Goal: Transaction & Acquisition: Purchase product/service

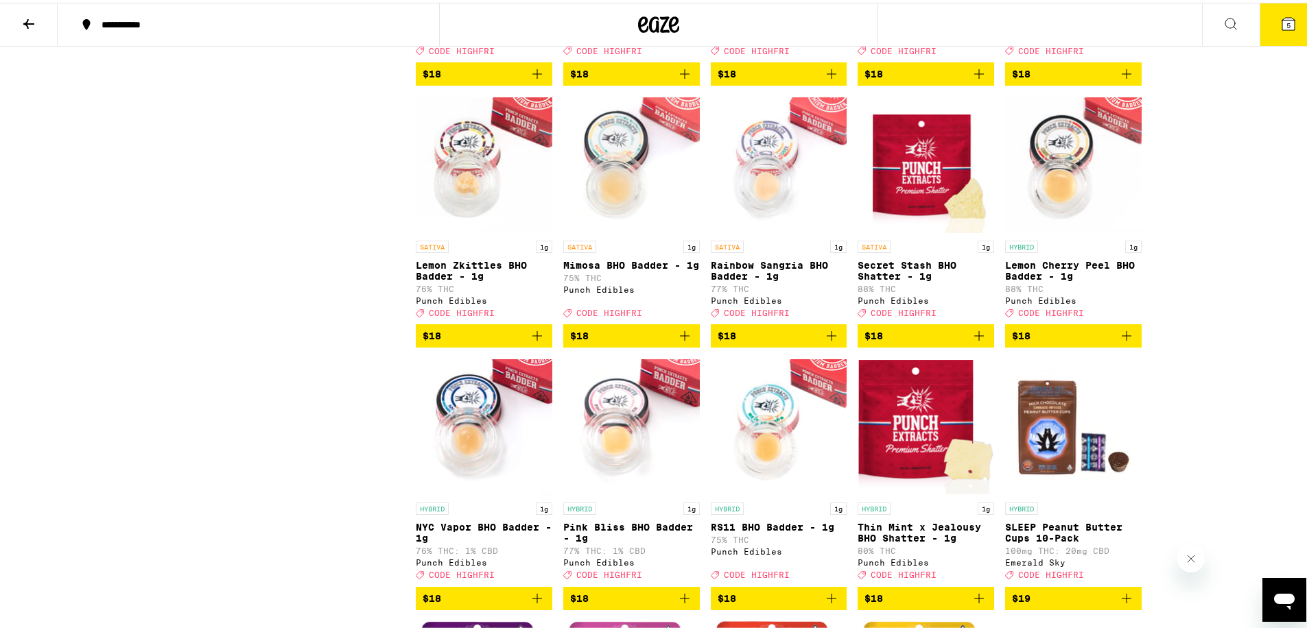
scroll to position [3978, 0]
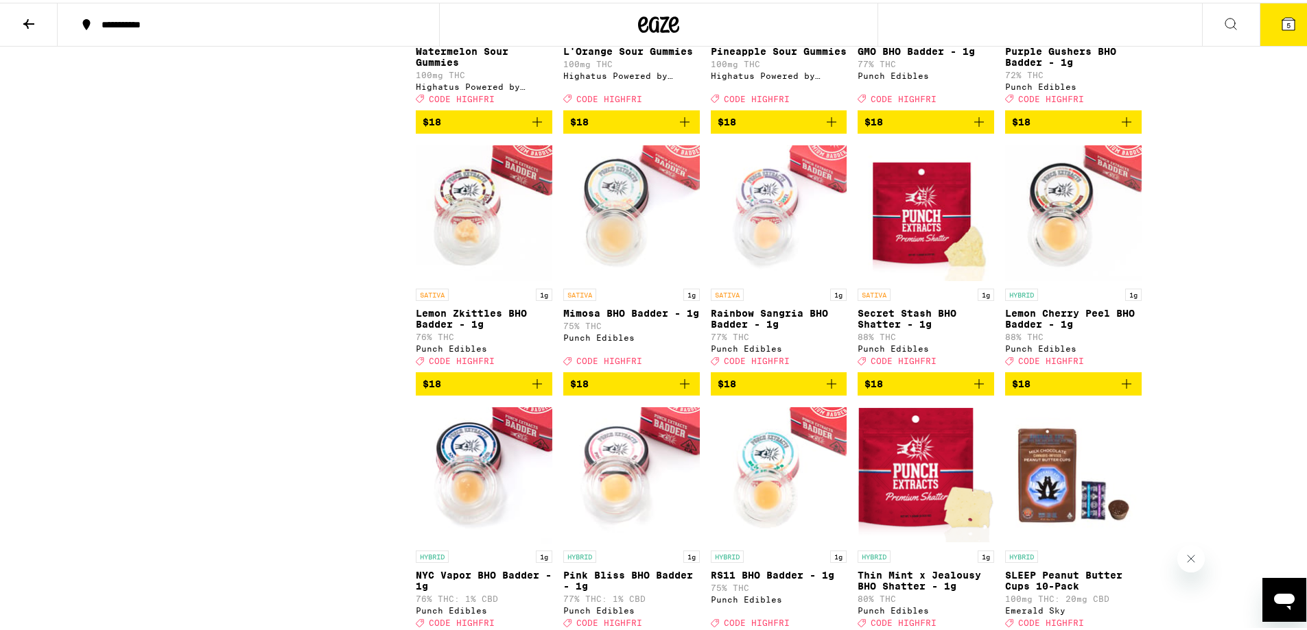
click at [1286, 22] on span "5" at bounding box center [1288, 23] width 4 height 8
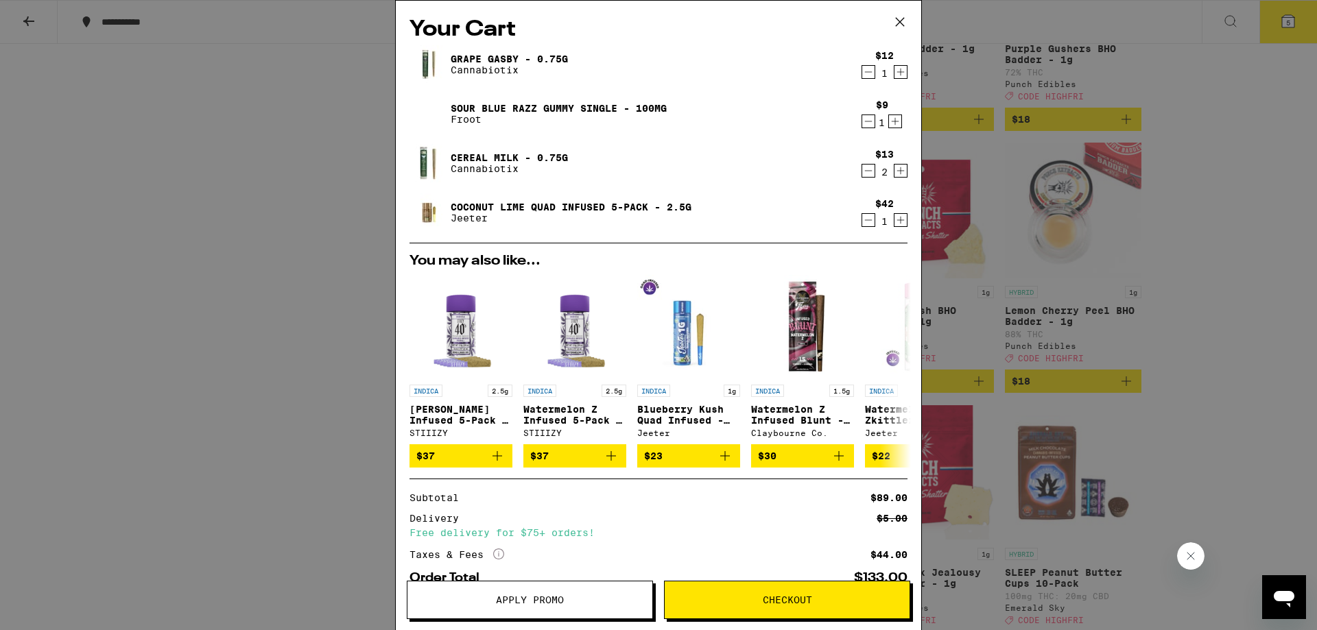
click at [899, 20] on icon at bounding box center [900, 22] width 21 height 21
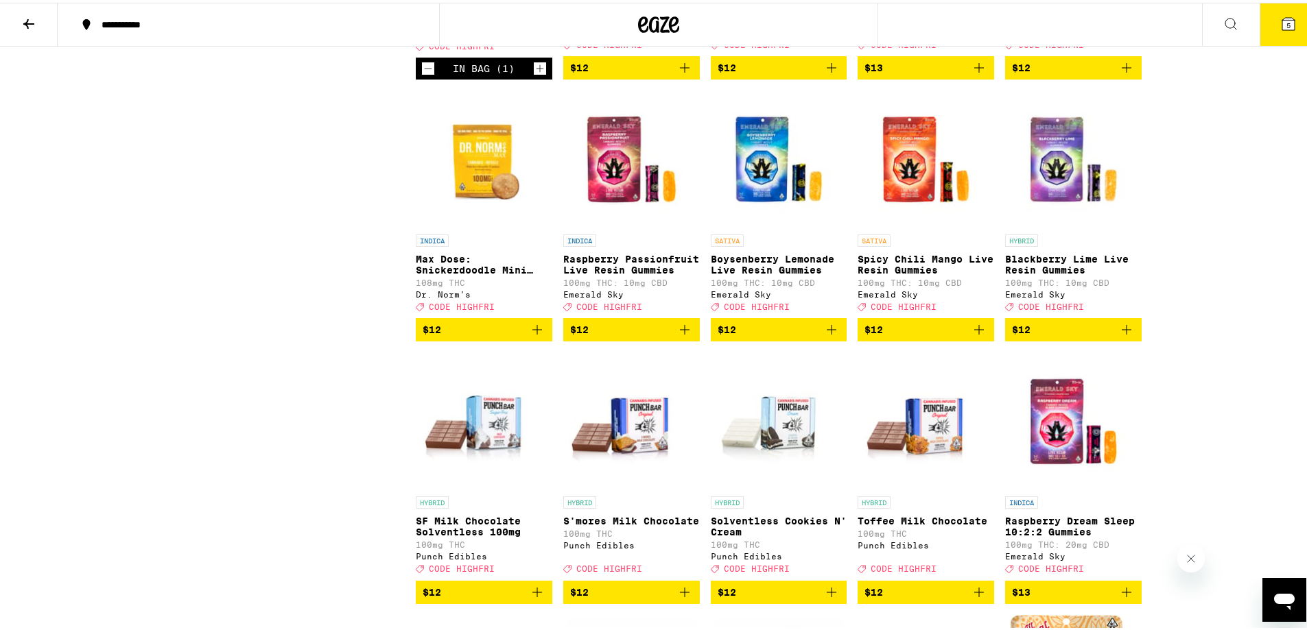
scroll to position [2014, 0]
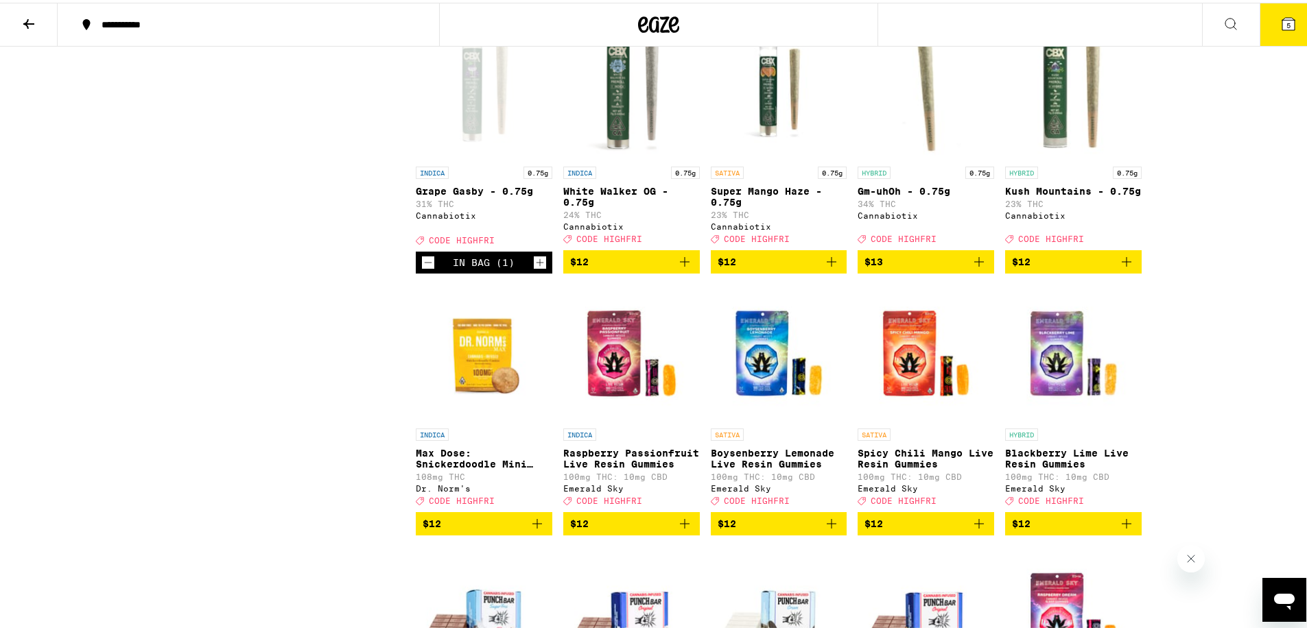
click at [534, 268] on icon "Increment" at bounding box center [540, 260] width 12 height 16
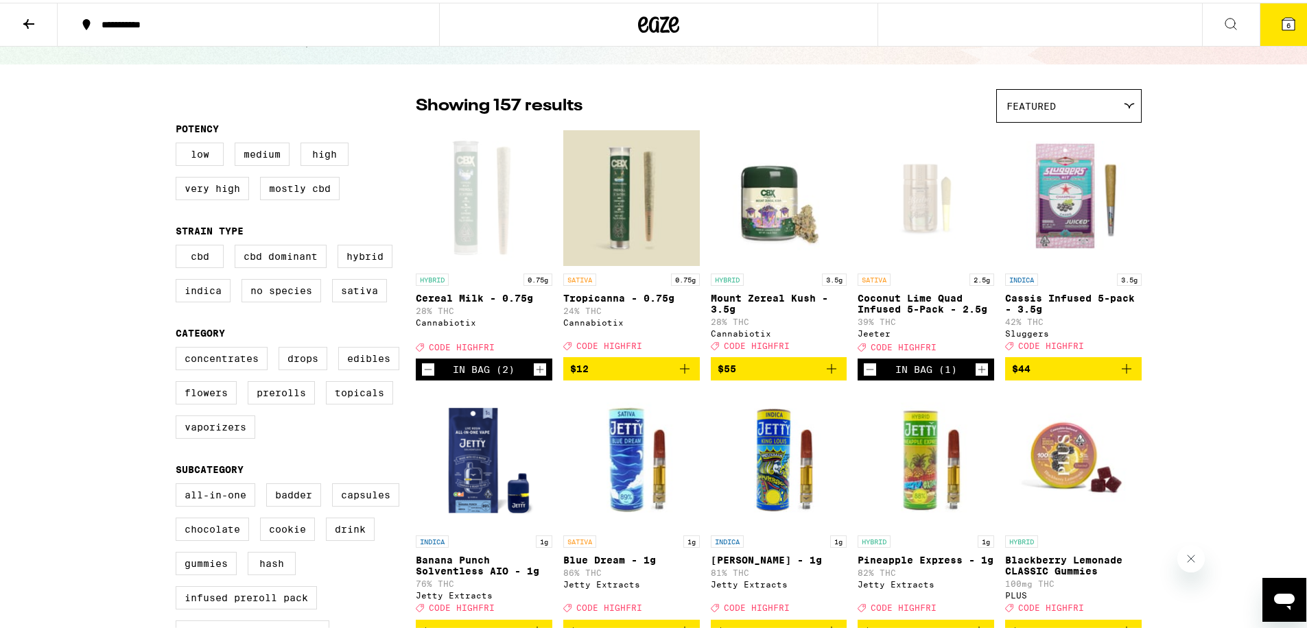
scroll to position [25, 0]
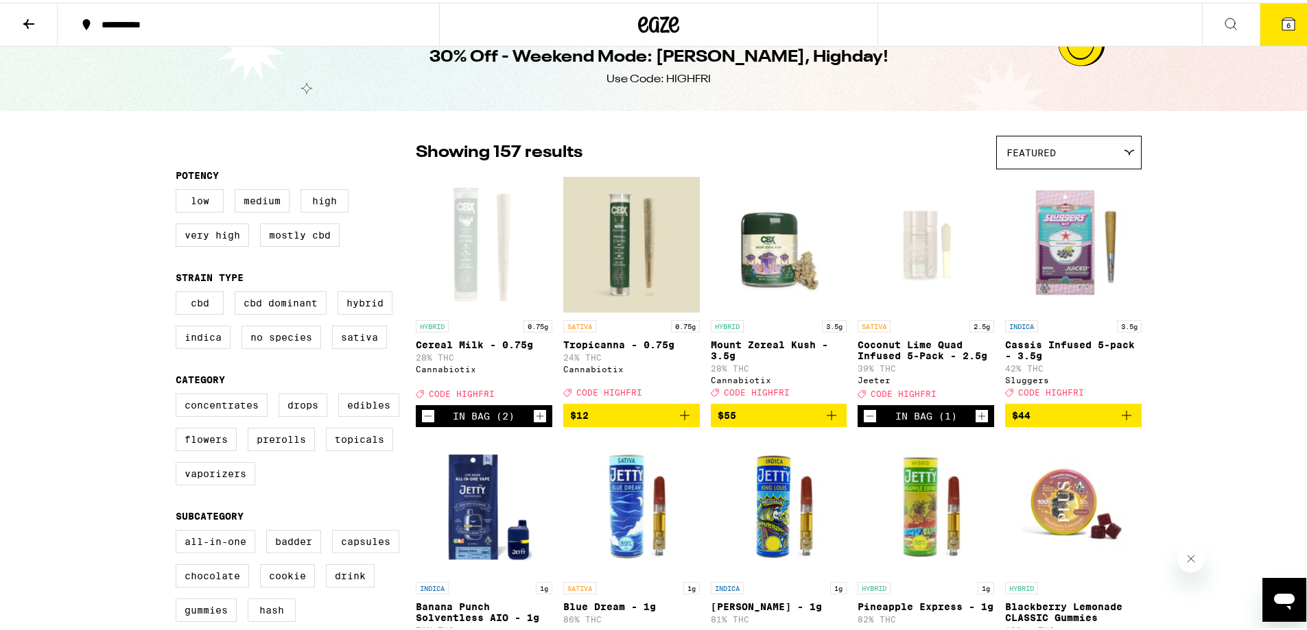
click at [422, 422] on icon "Decrement" at bounding box center [428, 413] width 12 height 16
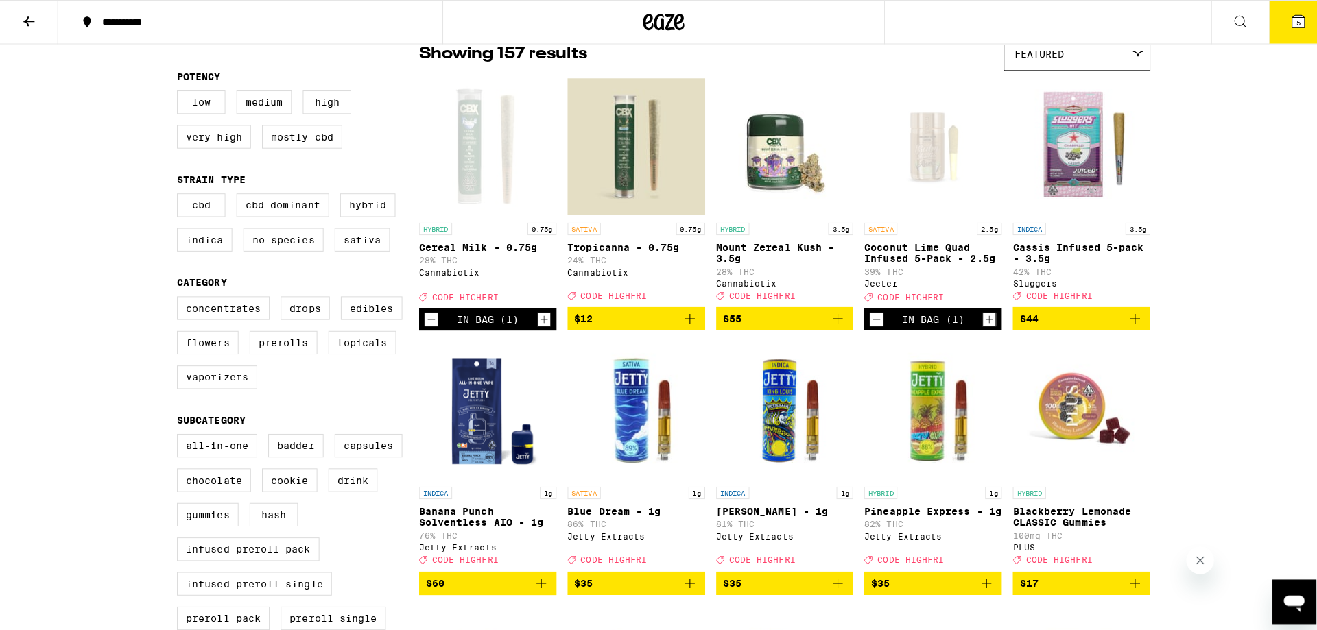
scroll to position [0, 0]
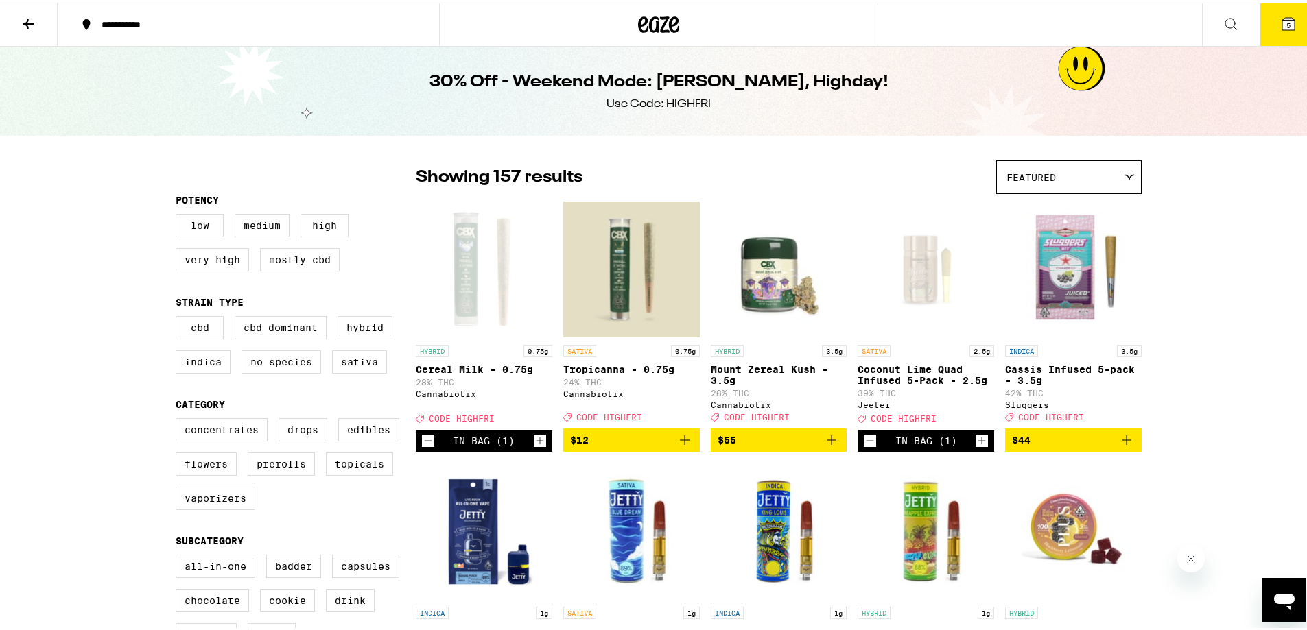
click at [1273, 38] on button "5" at bounding box center [1288, 22] width 58 height 43
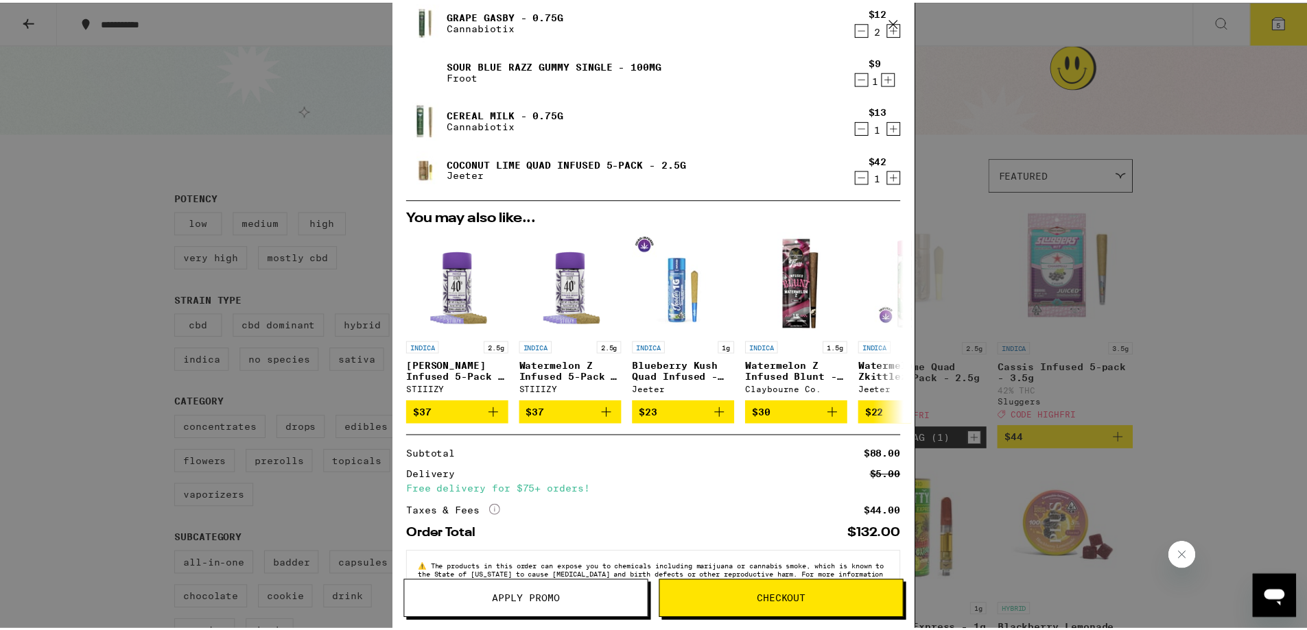
scroll to position [19, 0]
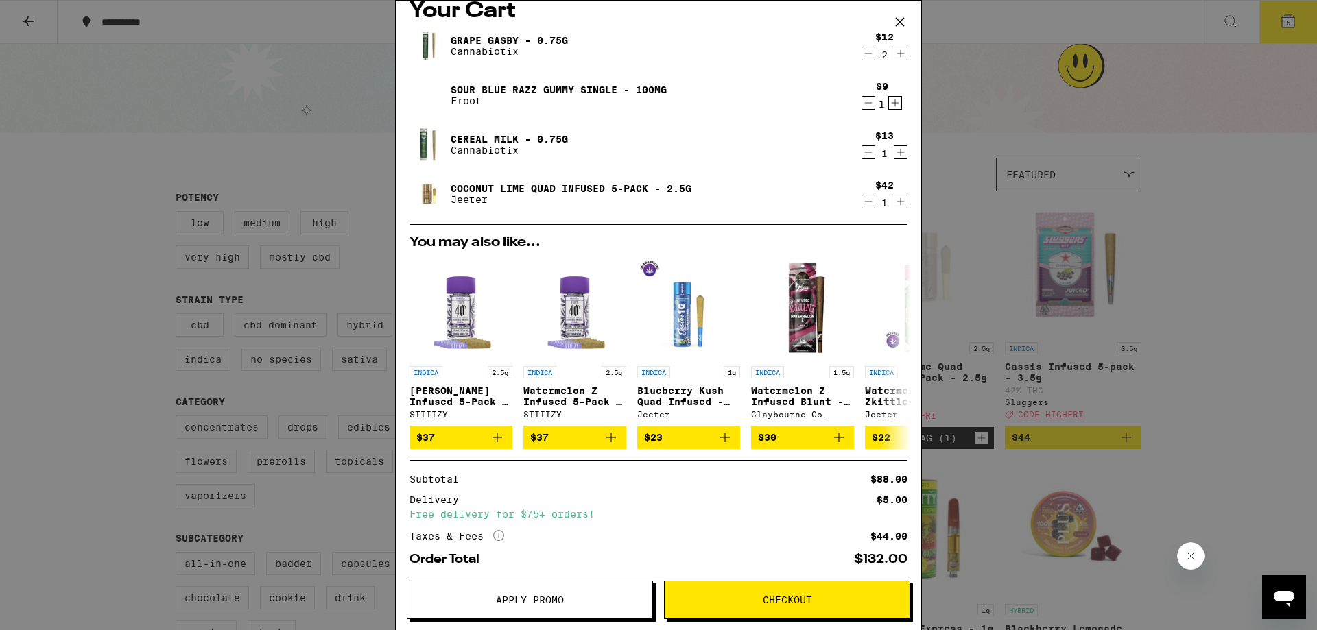
click at [543, 602] on span "Apply Promo" at bounding box center [530, 600] width 68 height 10
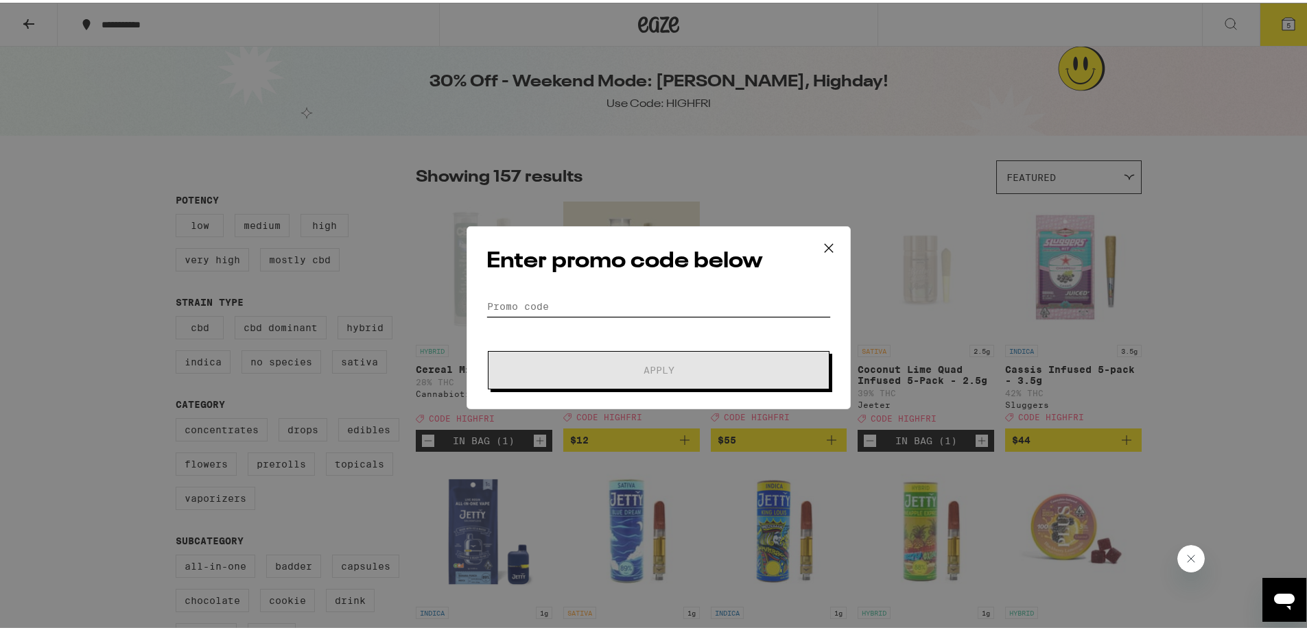
click at [622, 299] on input "Promo Code" at bounding box center [658, 304] width 344 height 21
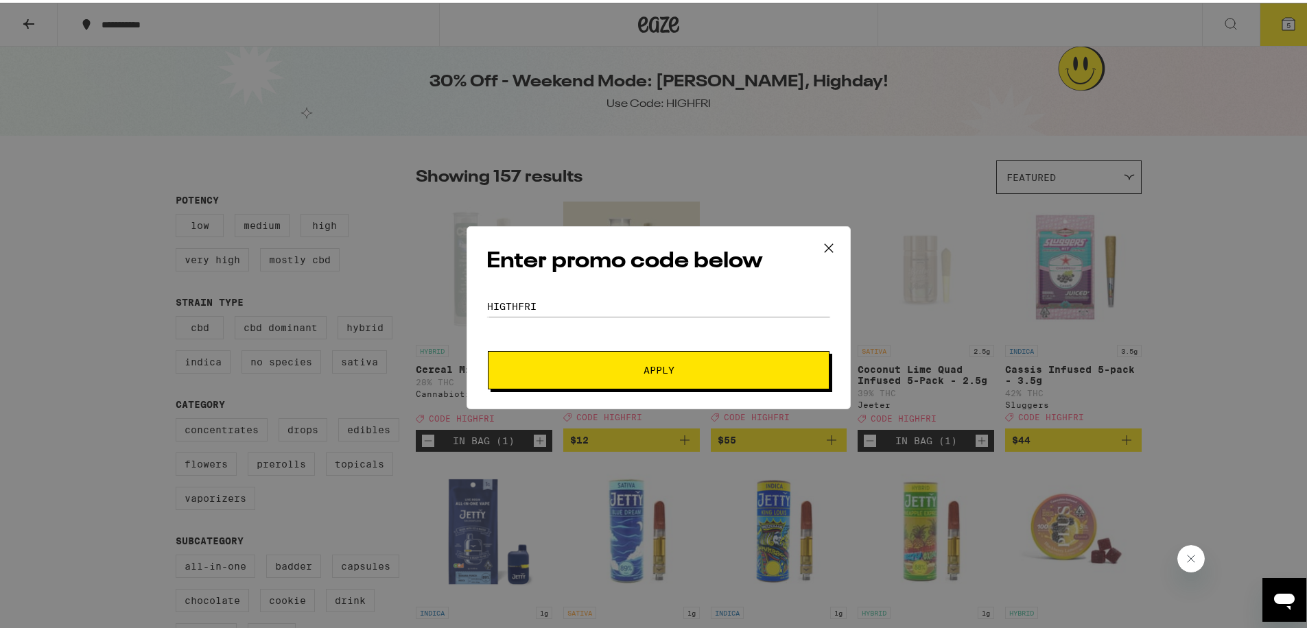
click at [656, 369] on span "Apply" at bounding box center [658, 368] width 31 height 10
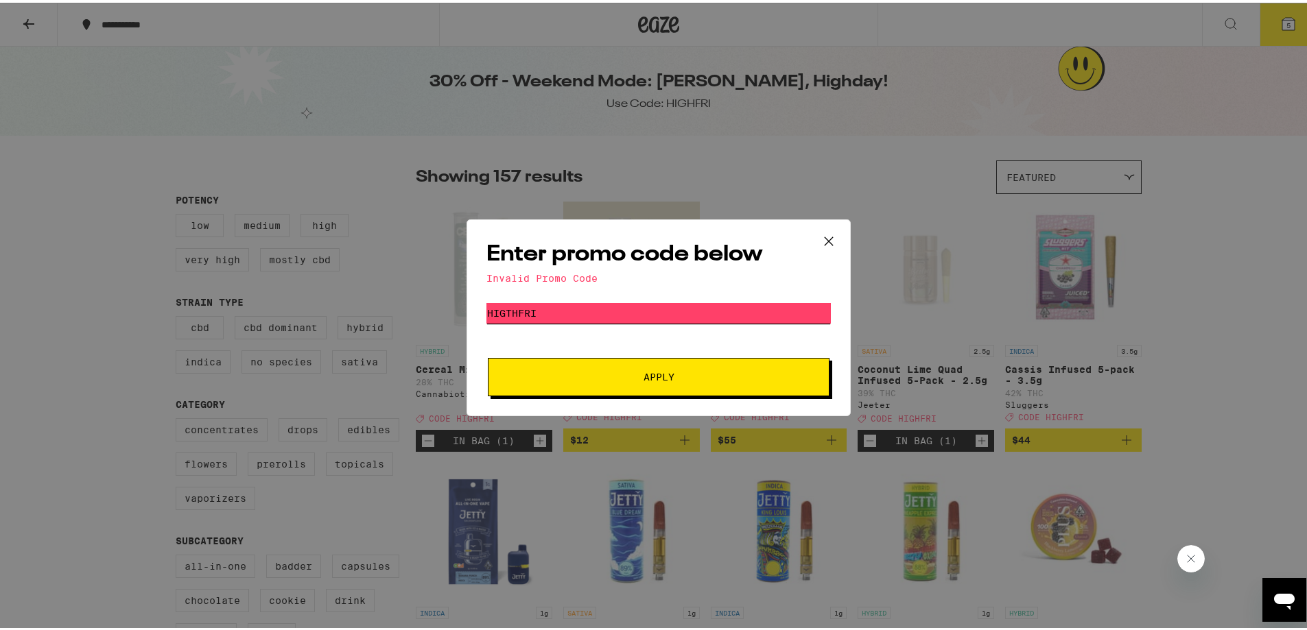
click at [560, 316] on input "HIGTHFRI" at bounding box center [658, 310] width 344 height 21
click at [503, 316] on input "HIGTHFRI" at bounding box center [658, 310] width 344 height 21
click at [512, 313] on input "HIGTHFRI" at bounding box center [658, 310] width 344 height 21
click at [508, 313] on input "HIGTHFRI" at bounding box center [658, 310] width 344 height 21
type input "HIGHFRI"
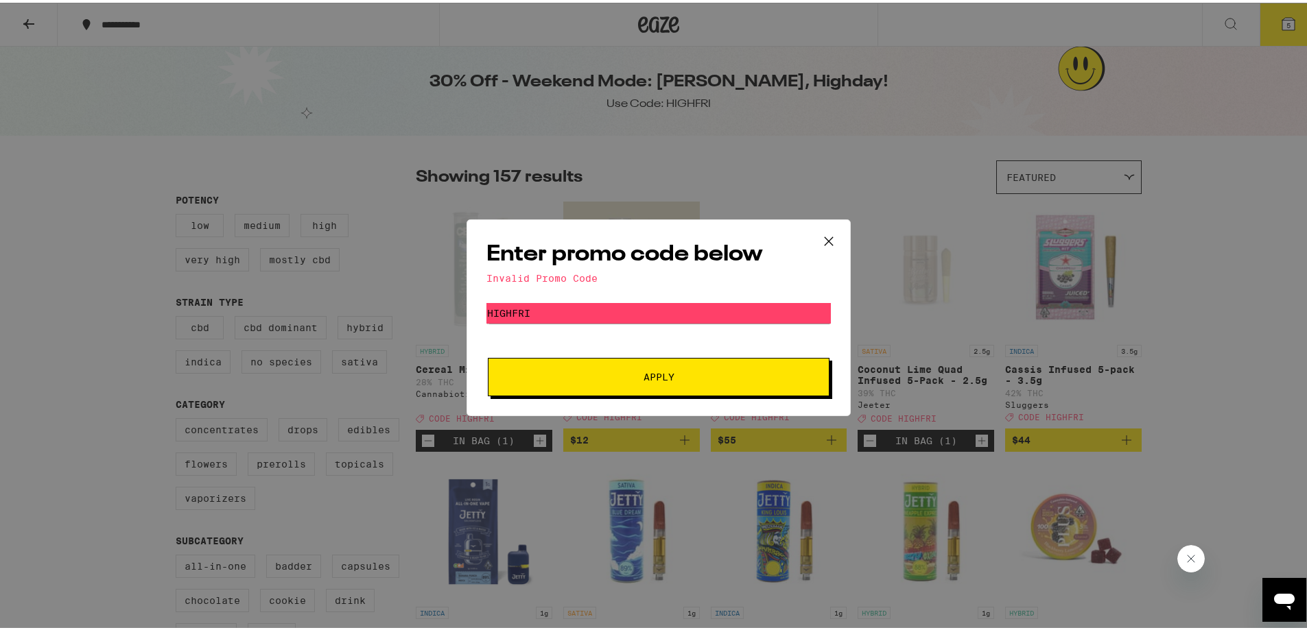
click at [626, 361] on button "Apply" at bounding box center [659, 374] width 342 height 38
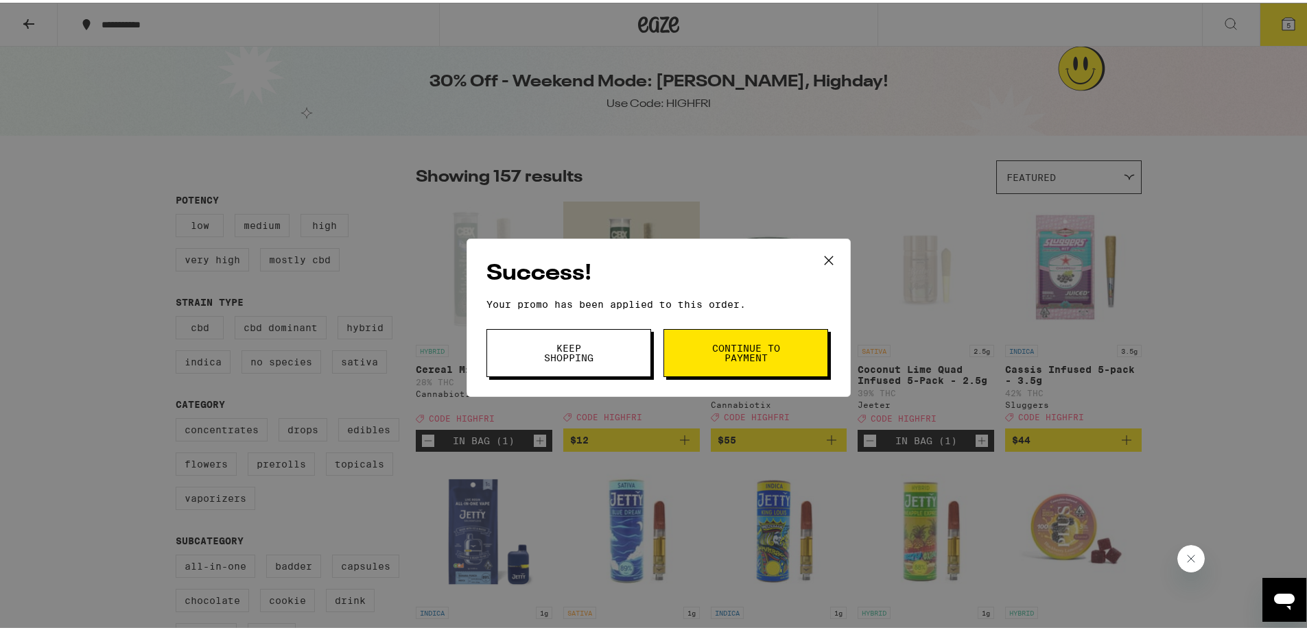
click at [735, 341] on span "Continue to payment" at bounding box center [746, 350] width 70 height 19
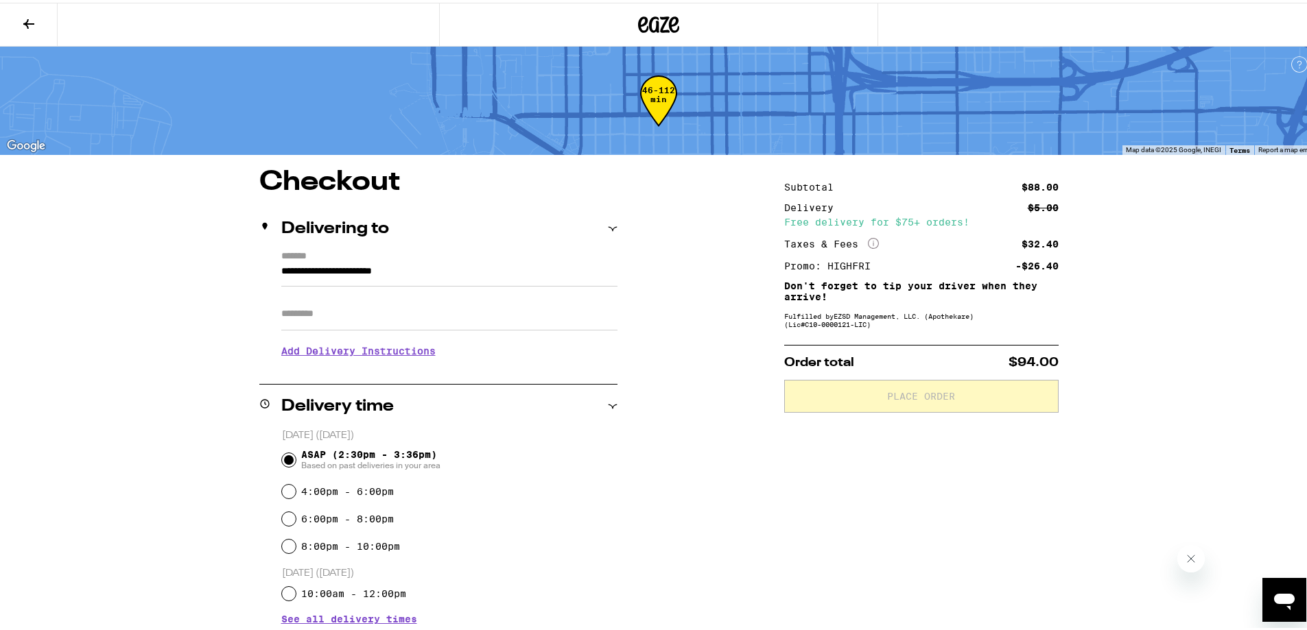
click at [439, 312] on input "Apt/Suite" at bounding box center [449, 311] width 336 height 33
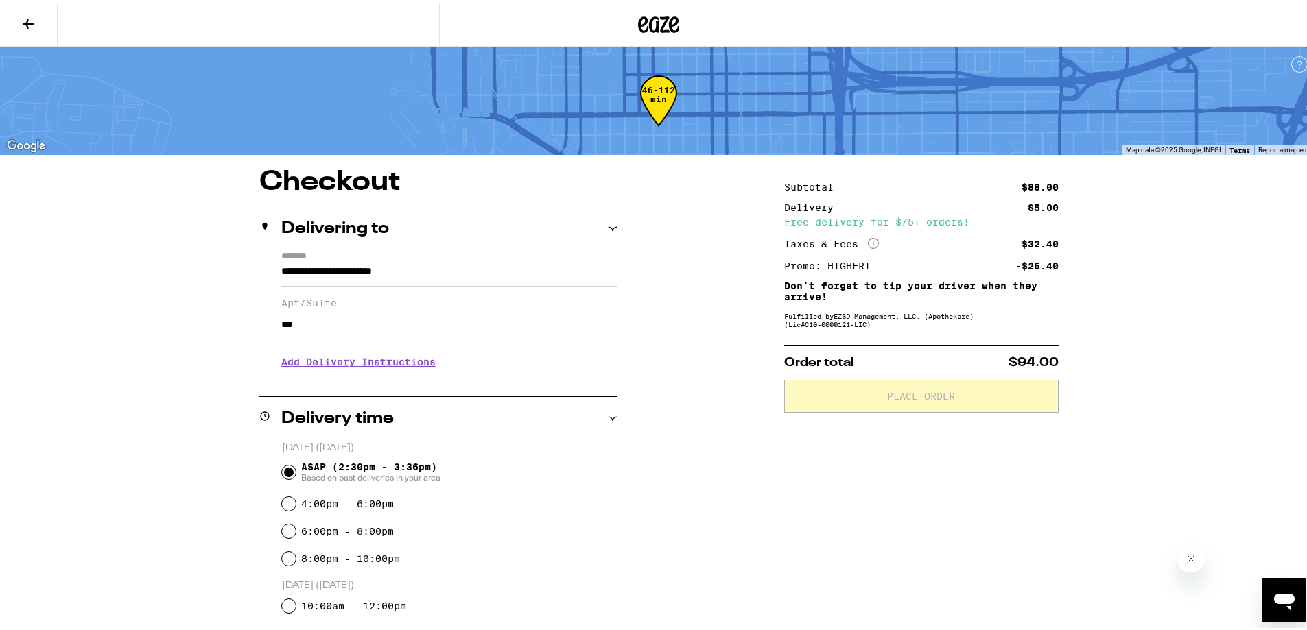
type input "***"
click at [165, 433] on div "**********" at bounding box center [659, 608] width 988 height 884
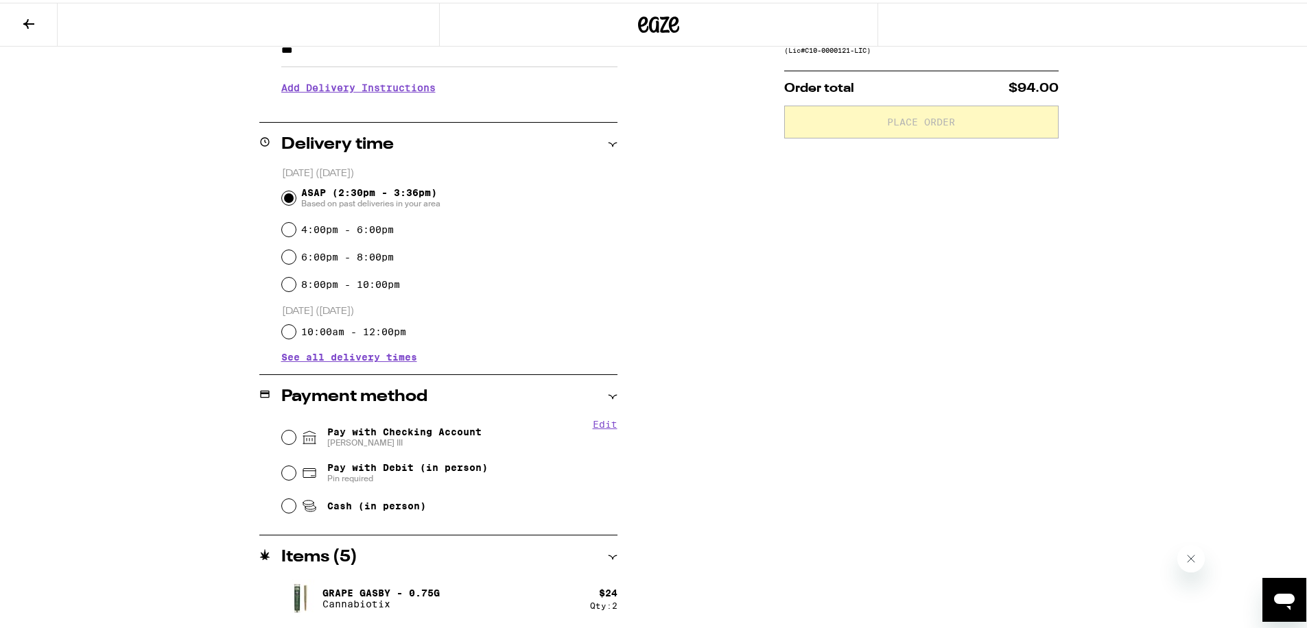
click at [310, 438] on icon at bounding box center [309, 435] width 16 height 16
click at [296, 438] on input "Pay with Checking Account [PERSON_NAME]" at bounding box center [289, 435] width 14 height 14
radio input "true"
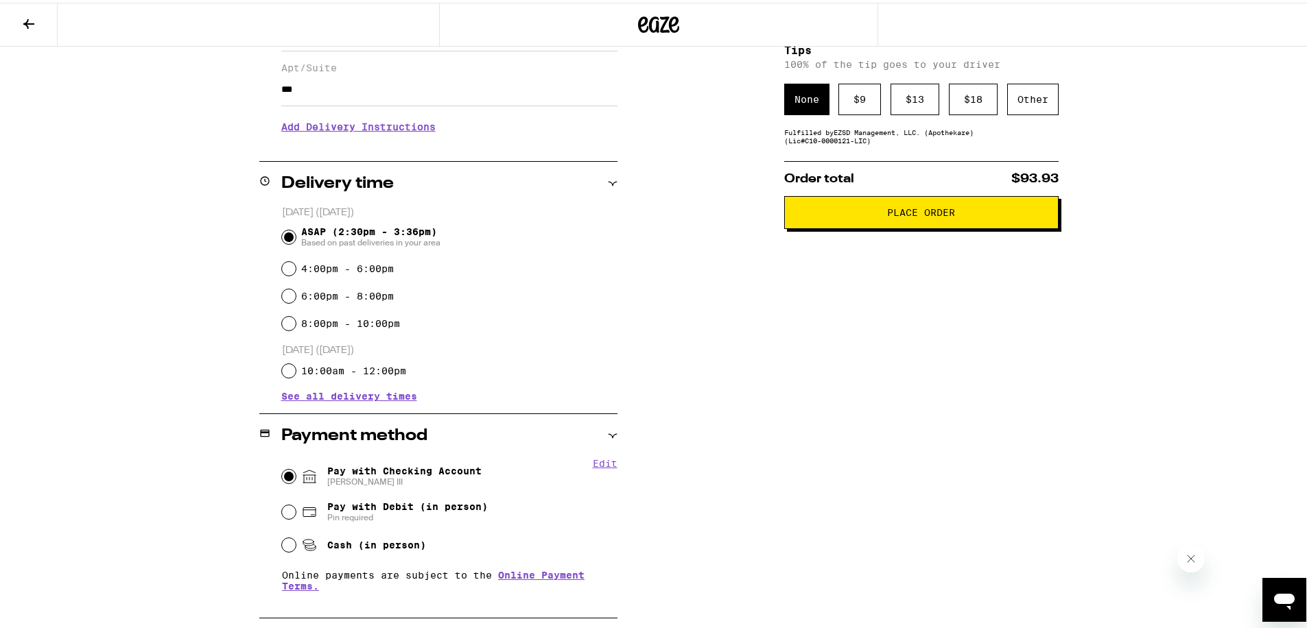
scroll to position [51, 0]
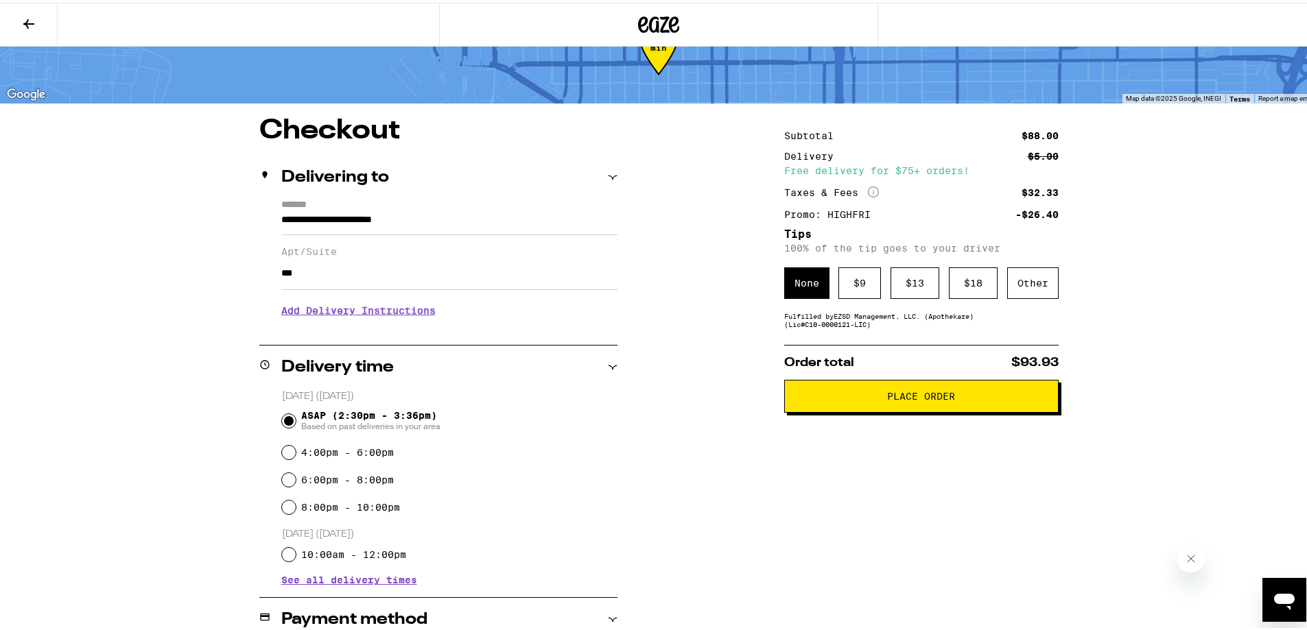
click at [904, 399] on span "Place Order" at bounding box center [921, 394] width 68 height 10
